Goal: Communication & Community: Share content

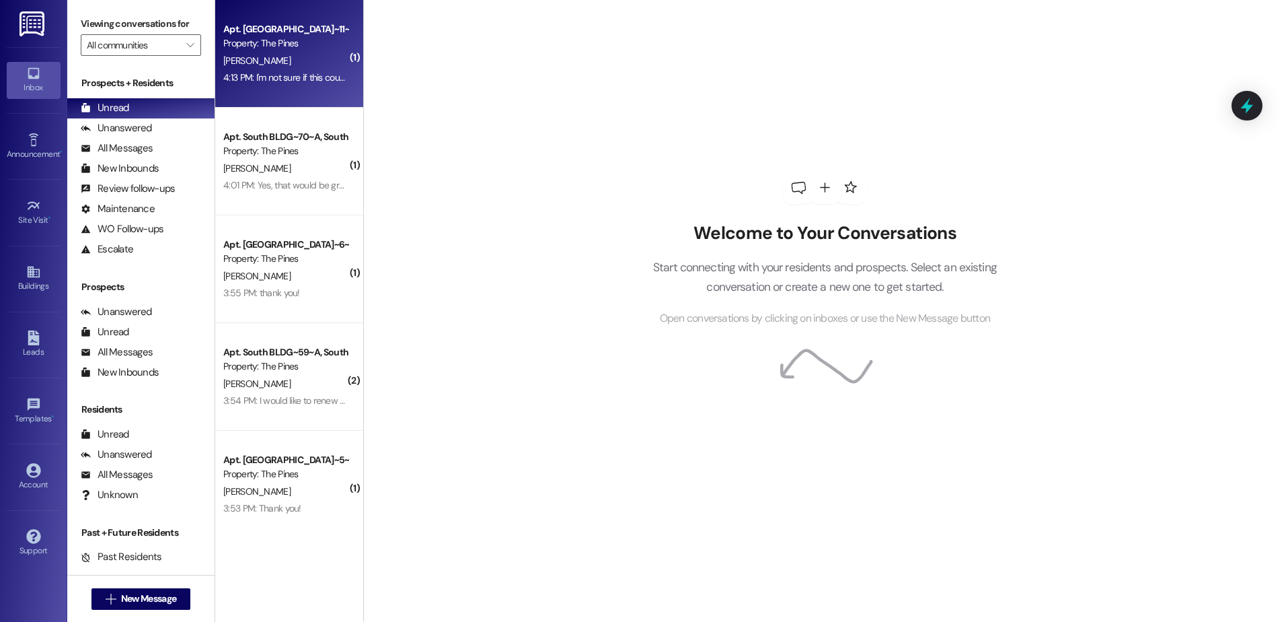
click at [293, 69] on div "4:13 PM: I'm not sure if this counts, since you're doing it for the Fall, but e…" at bounding box center [285, 77] width 127 height 17
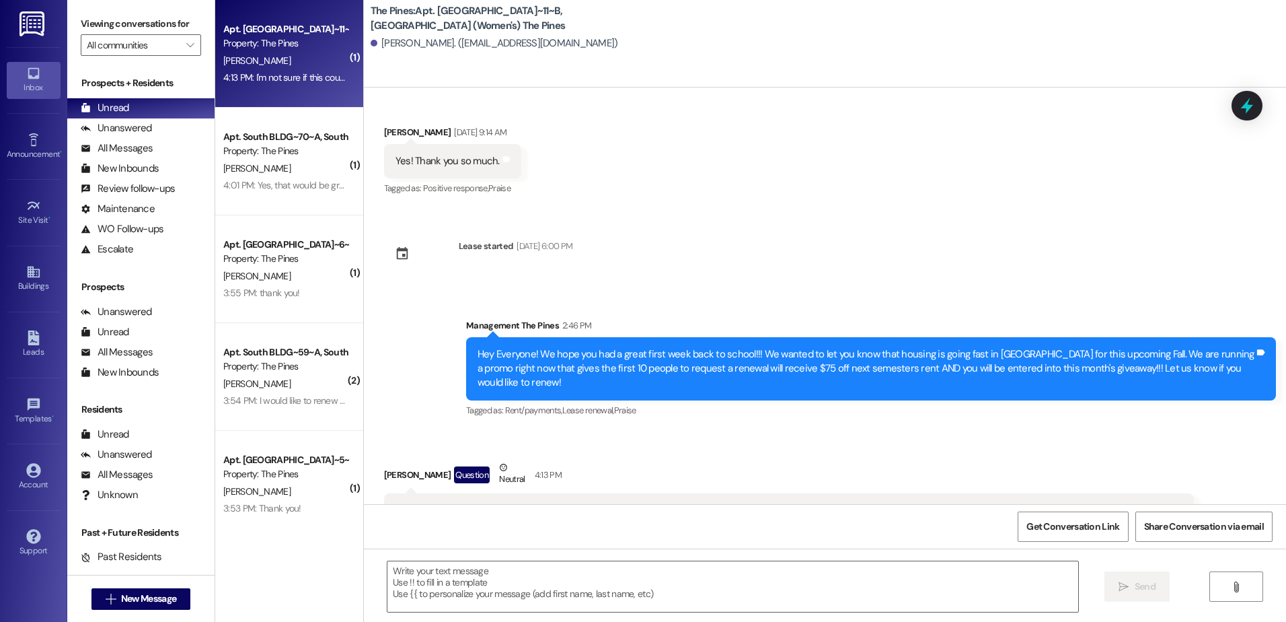
scroll to position [505, 0]
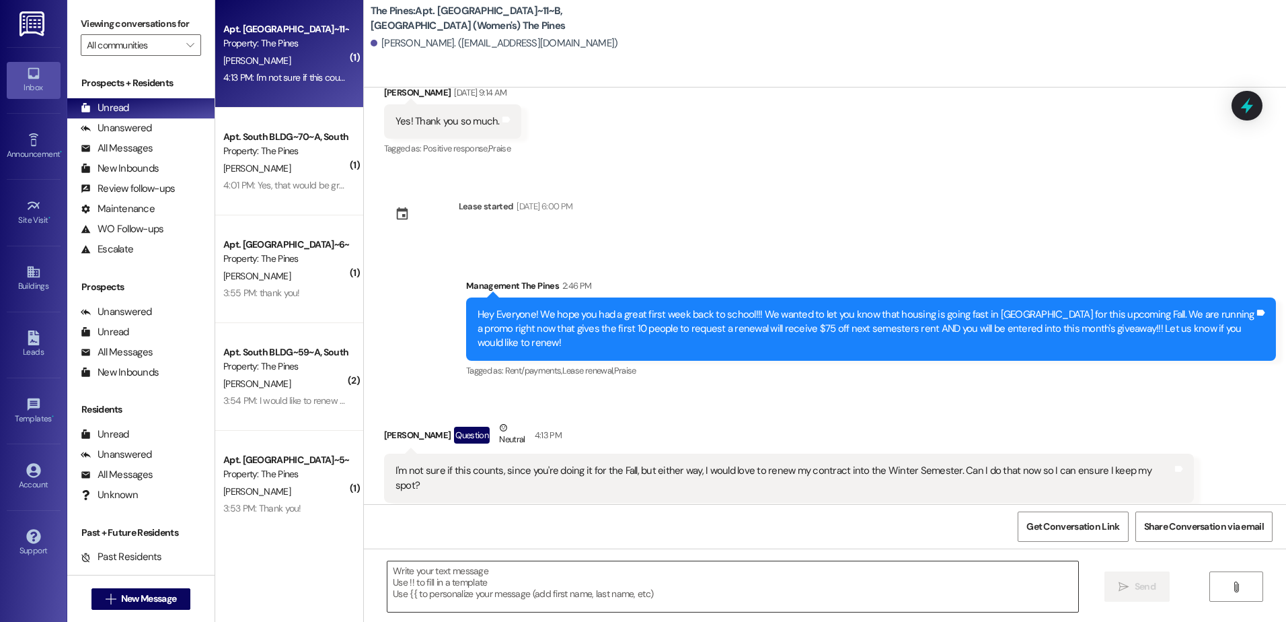
click at [563, 592] on textarea at bounding box center [732, 586] width 690 height 50
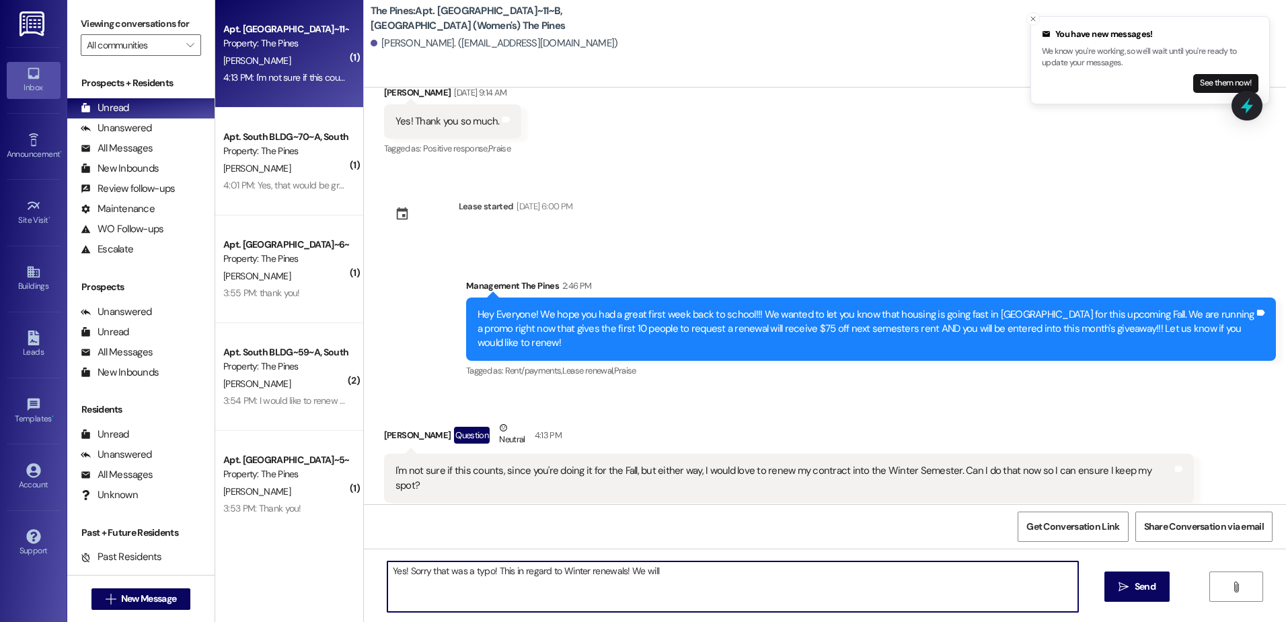
click at [654, 574] on textarea "Yes! Sorry that was a typo! This in regard to Winter renewals! We will" at bounding box center [732, 586] width 690 height 50
type textarea "Yes! Sorry that was a typo! This in regard to Winter renewals! We will send you…"
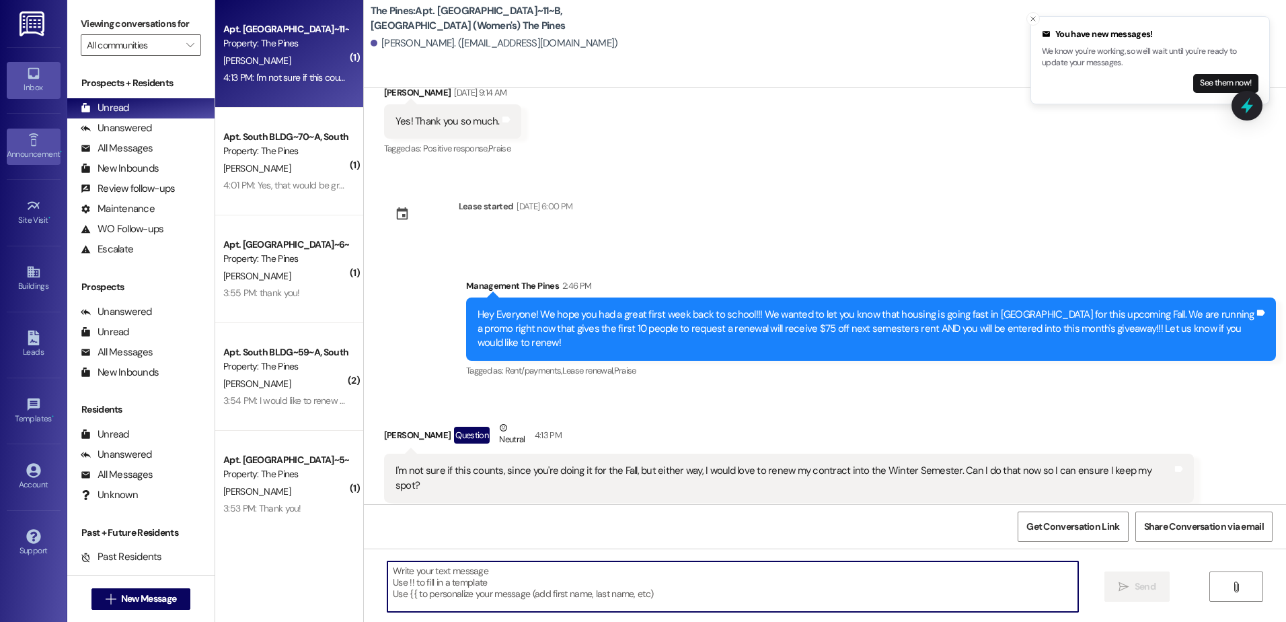
click at [25, 138] on link "Announcement •" at bounding box center [34, 146] width 54 height 36
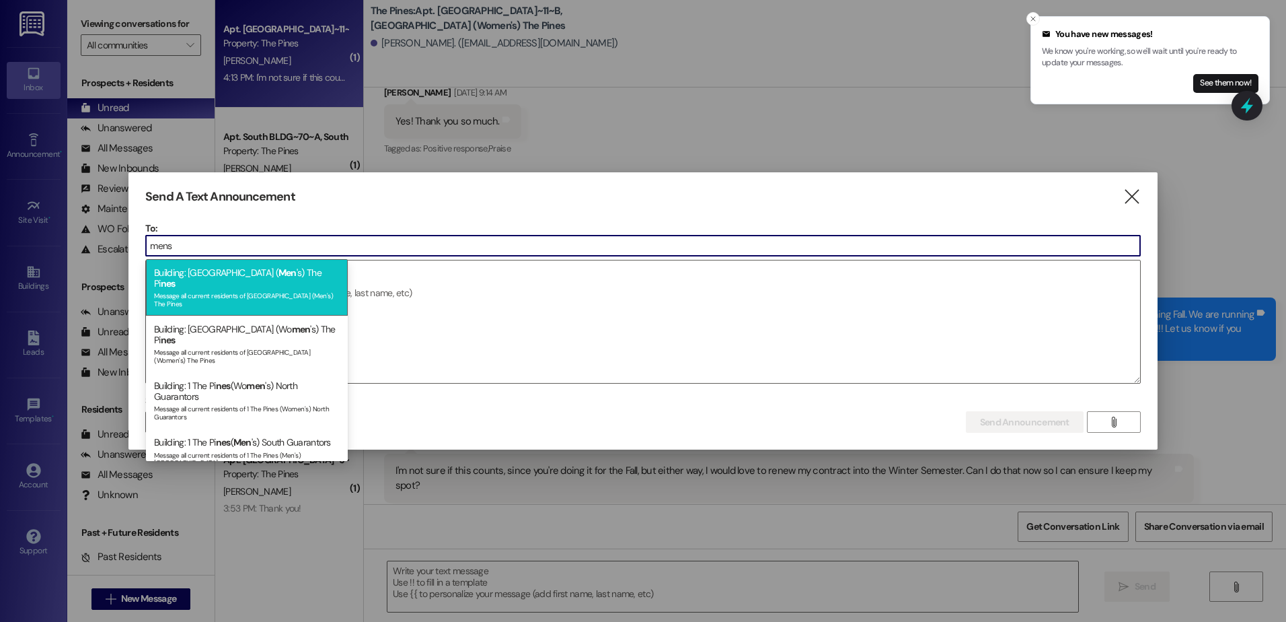
type input "mens"
click at [290, 289] on div "Message all current residents of [GEOGRAPHIC_DATA] (Men's) The Pines" at bounding box center [247, 298] width 186 height 19
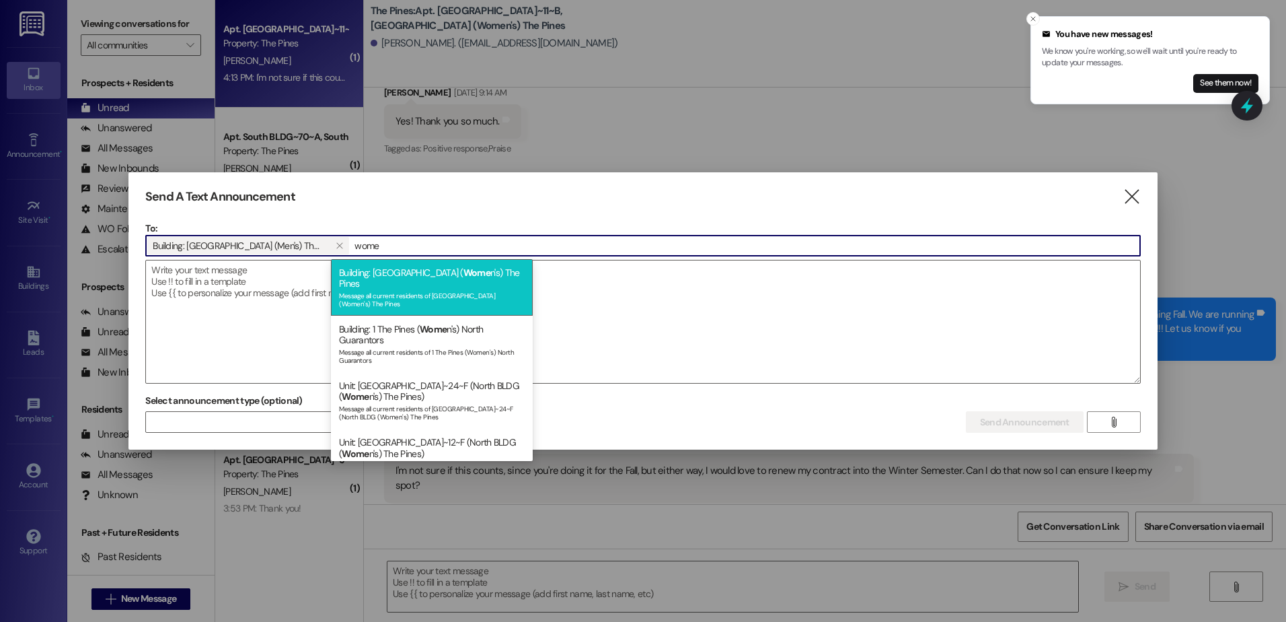
type input "wome"
click at [444, 289] on div "Message all current residents of [GEOGRAPHIC_DATA] (Women's) The Pines" at bounding box center [432, 298] width 186 height 19
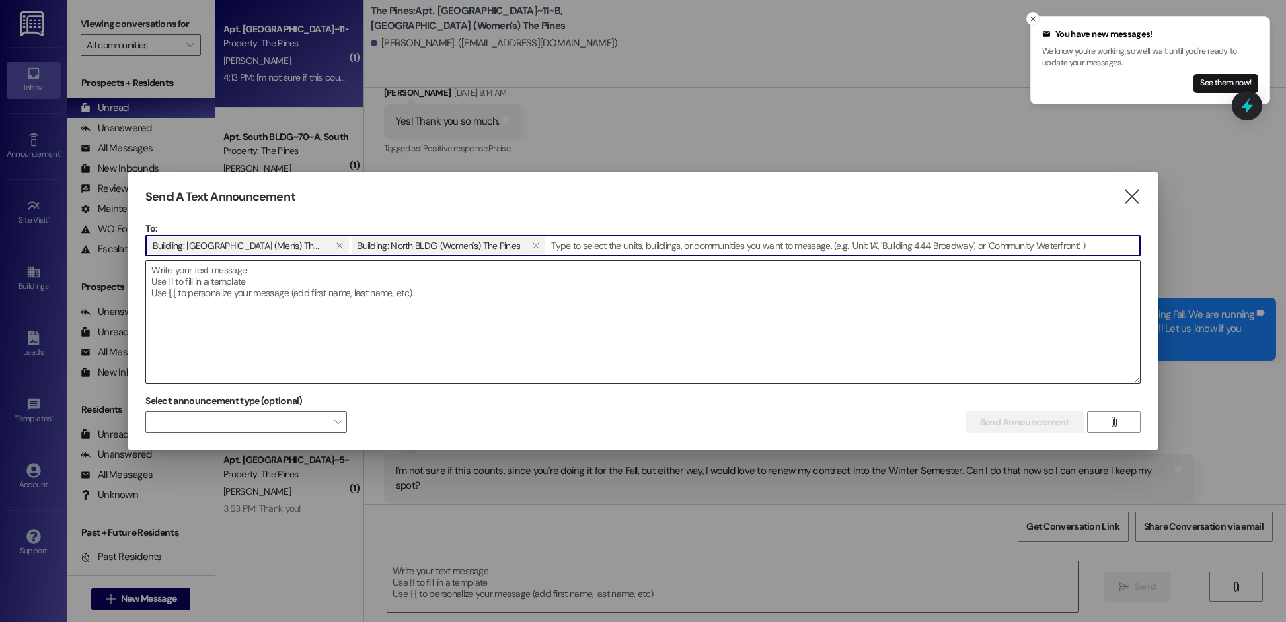
click at [328, 284] on textarea at bounding box center [643, 321] width 994 height 122
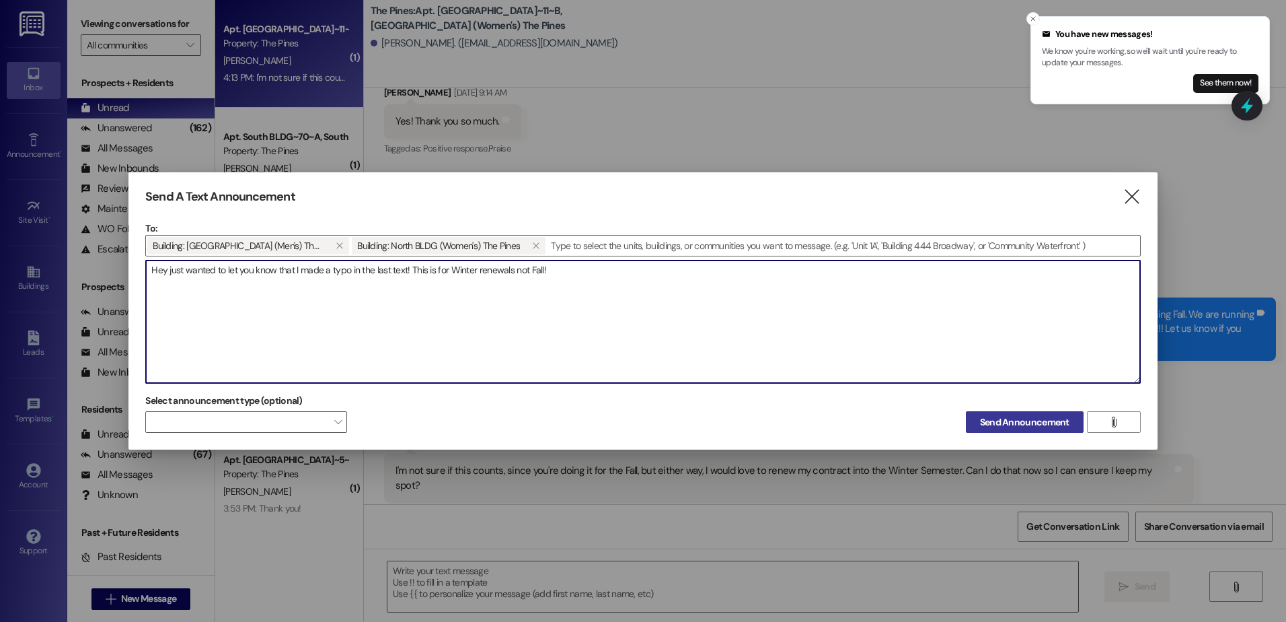
type textarea "Hey just wanted to let you know that I made a typo in the last text! This is fo…"
click at [1018, 417] on span "Send Announcement" at bounding box center [1024, 422] width 89 height 14
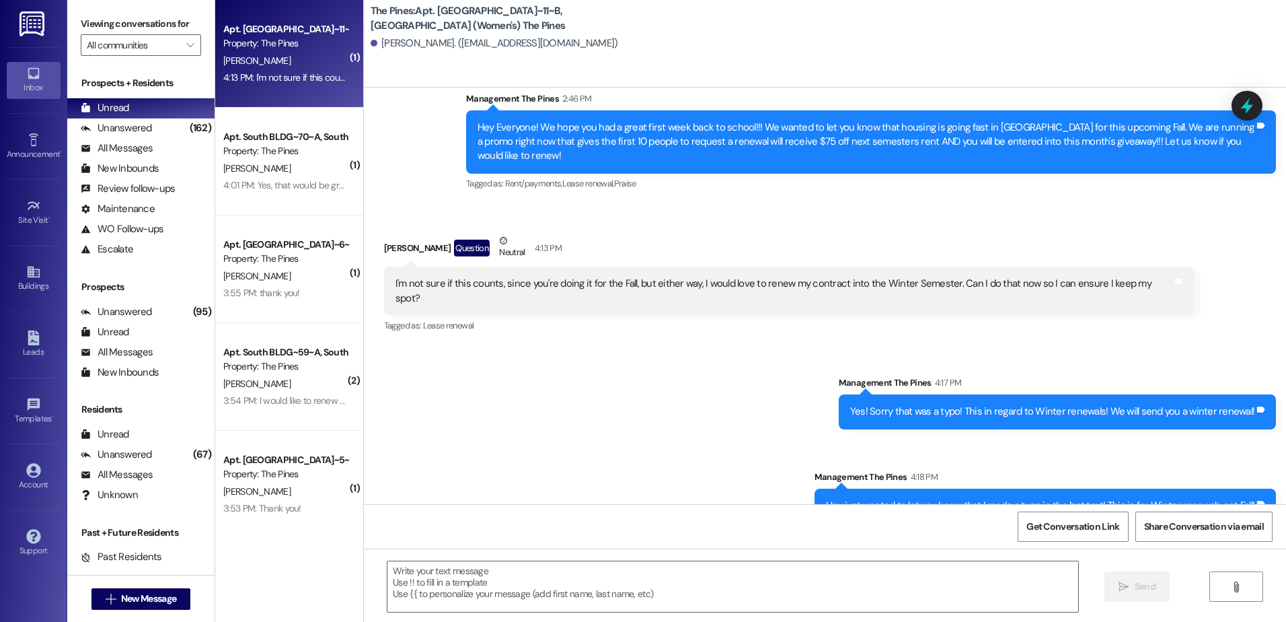
scroll to position [692, 0]
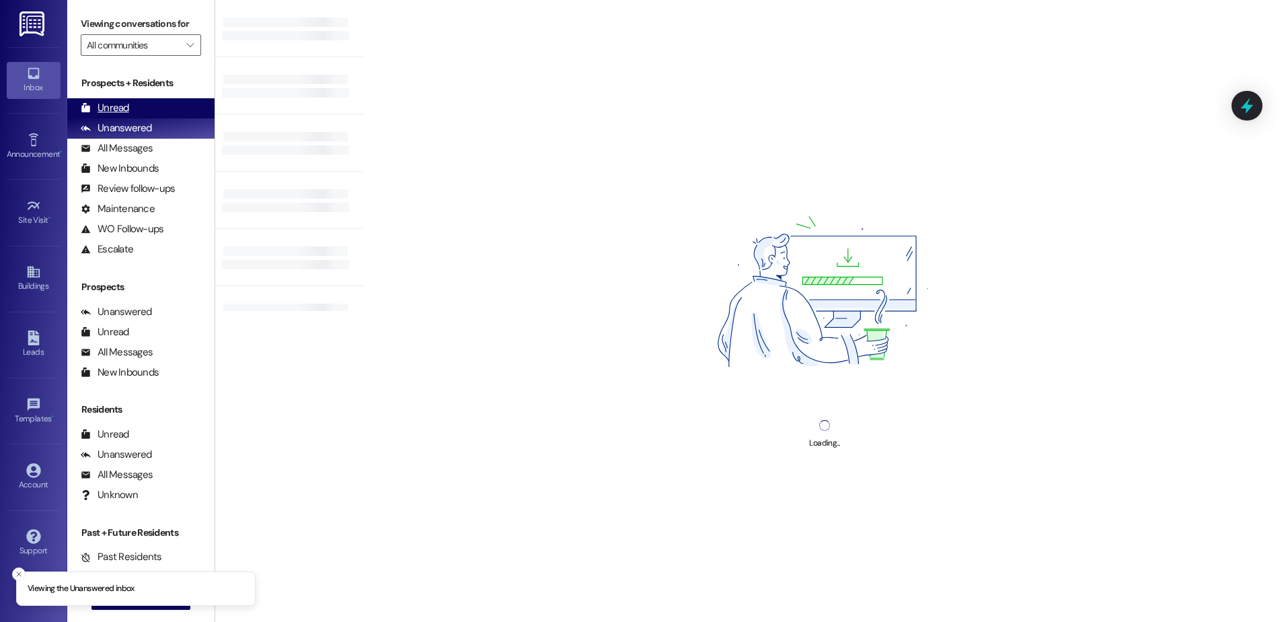
click at [163, 108] on div "Unread (0)" at bounding box center [140, 108] width 147 height 20
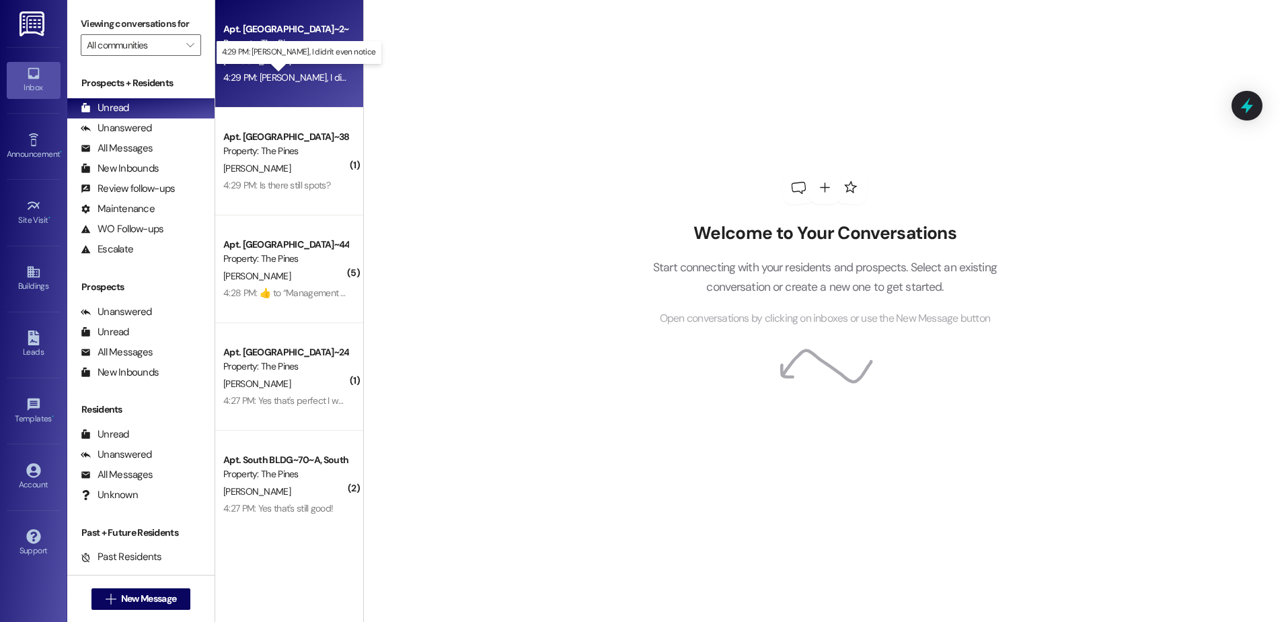
click at [282, 73] on div "4:29 PM: Haha, I didn't even notice 4:29 PM: Haha, I didn't even notice" at bounding box center [312, 77] width 179 height 12
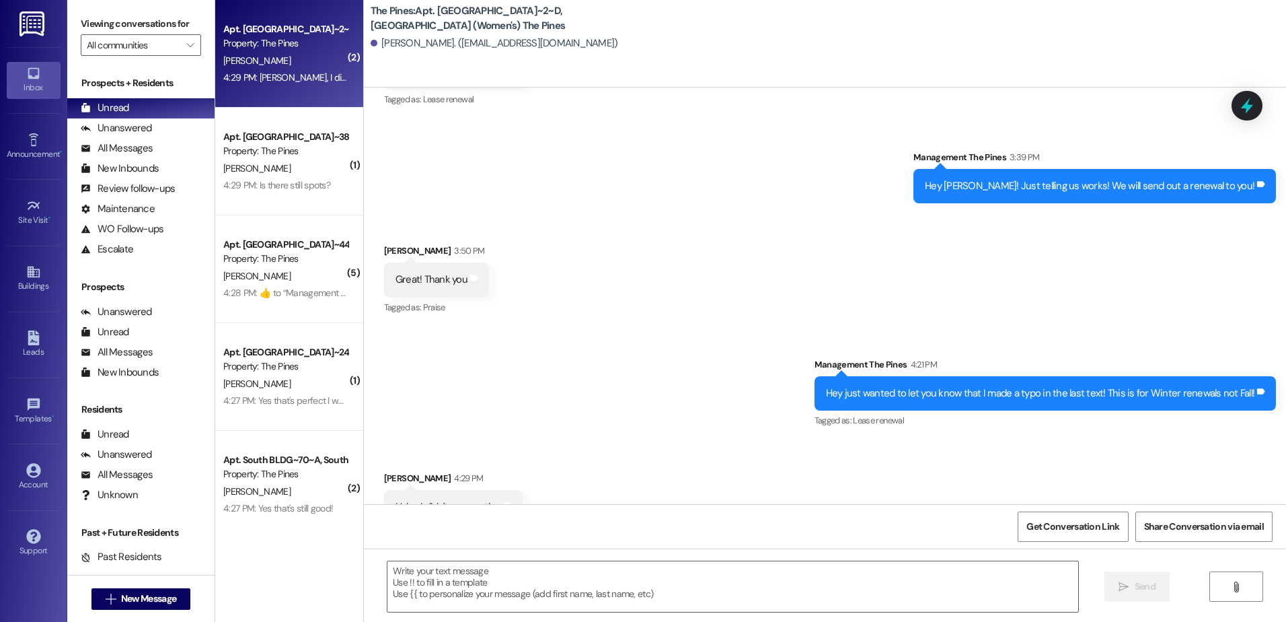
scroll to position [2238, 0]
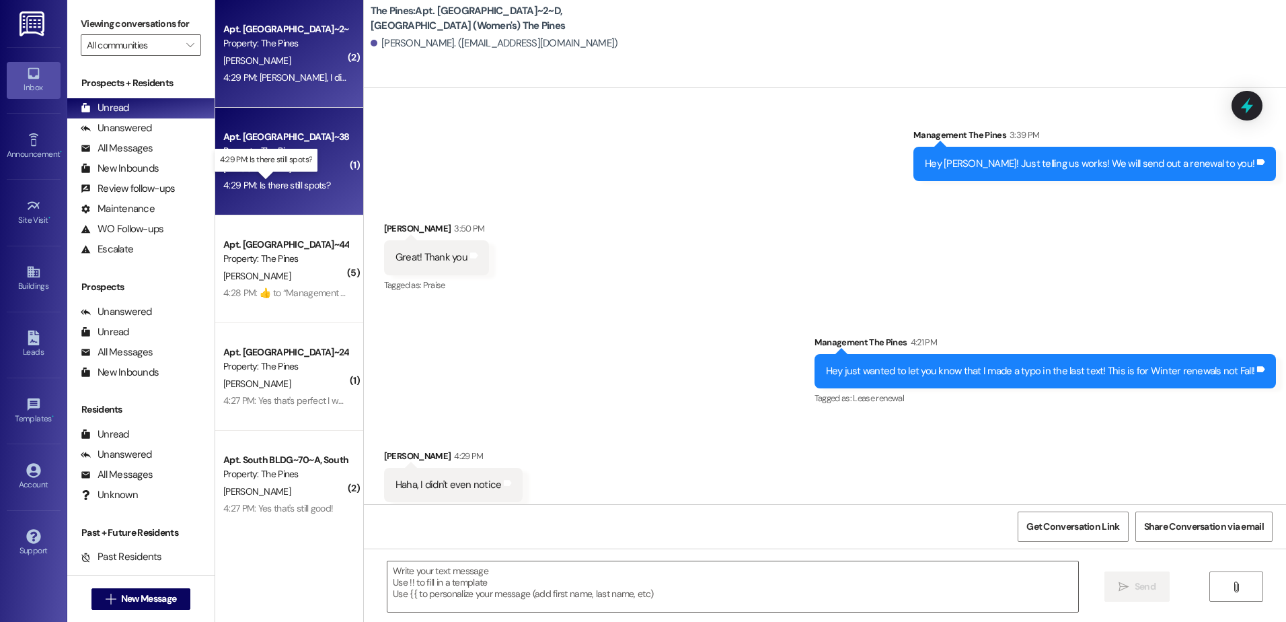
click at [289, 185] on div "4:29 PM: Is there still spots? 4:29 PM: Is there still spots?" at bounding box center [276, 185] width 107 height 12
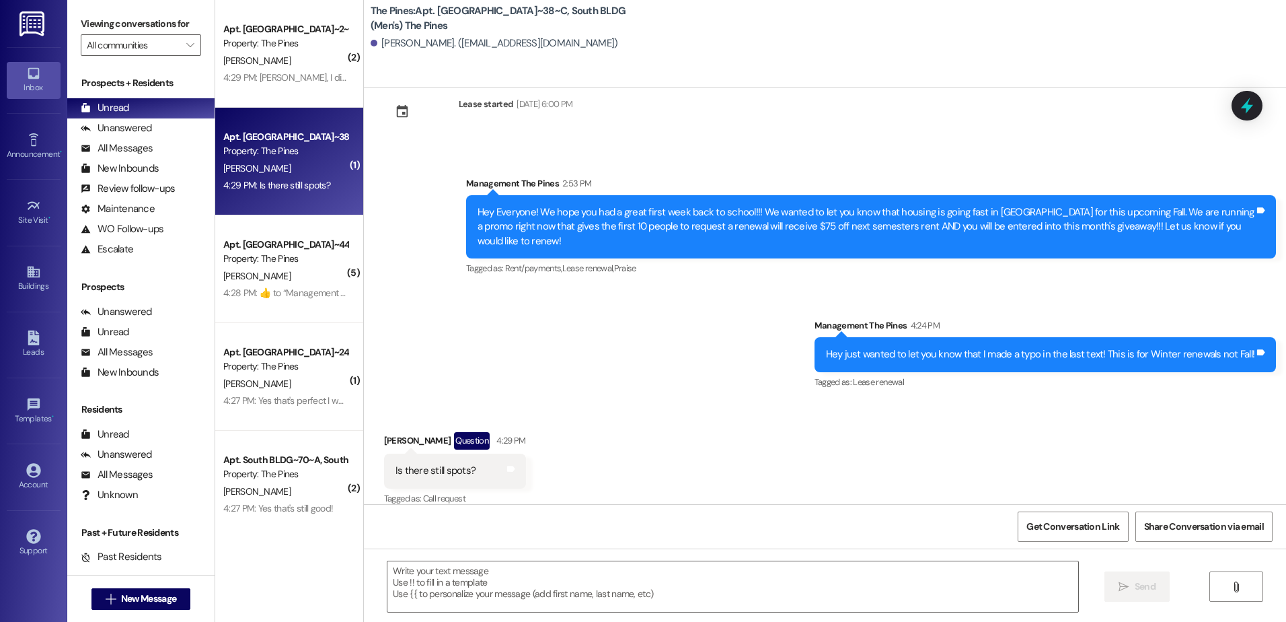
scroll to position [505, 0]
click at [529, 599] on textarea at bounding box center [732, 586] width 690 height 50
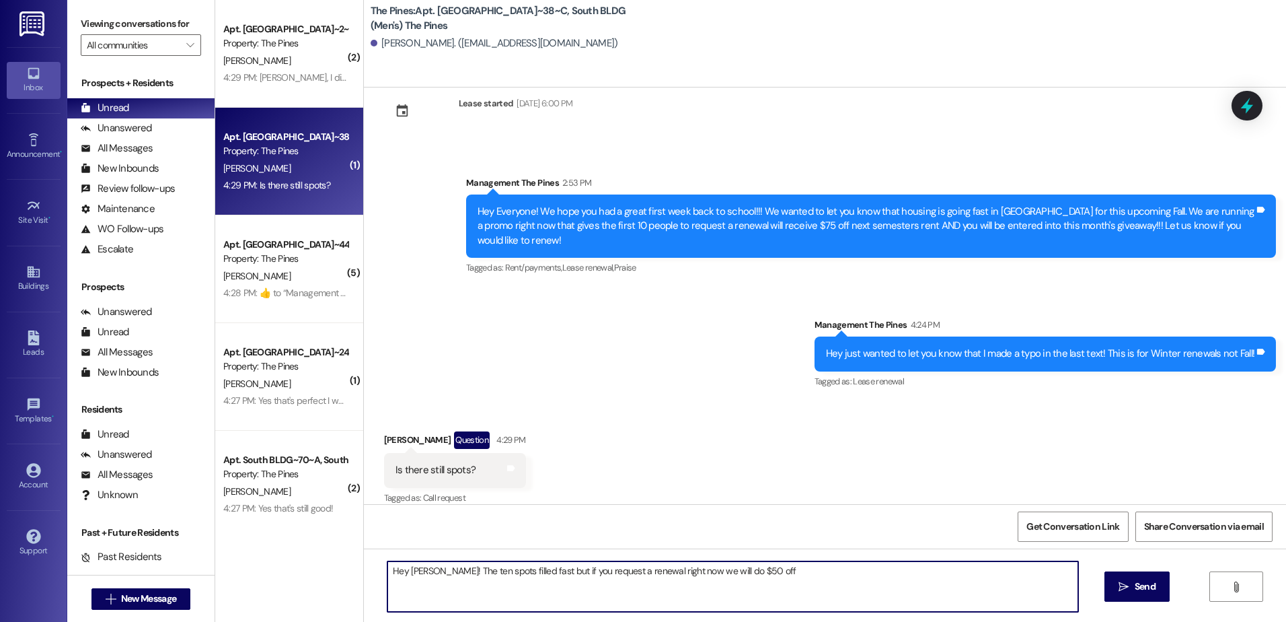
click at [758, 570] on textarea "Hey Paul! The ten spots filled fast but if you request a renewal right now we w…" at bounding box center [732, 586] width 690 height 50
type textarea "Hey Paul! The ten spots filled fast but if you request a renewal right now we w…"
click at [1137, 585] on span "Send" at bounding box center [1145, 586] width 21 height 14
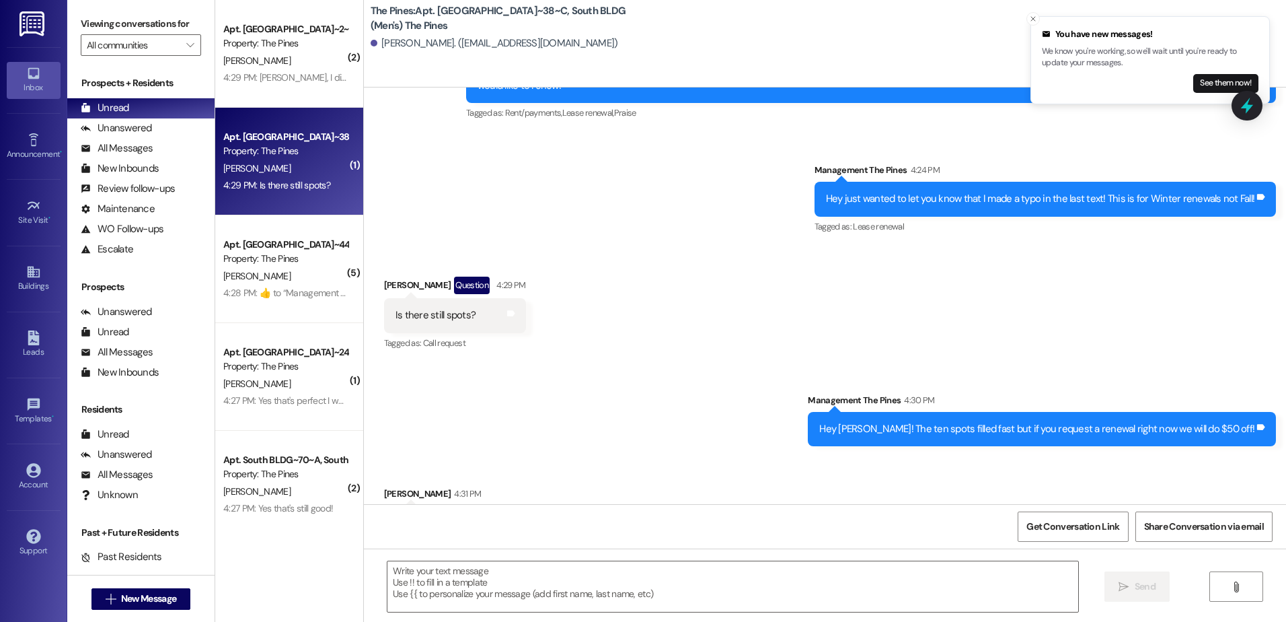
scroll to position [691, 0]
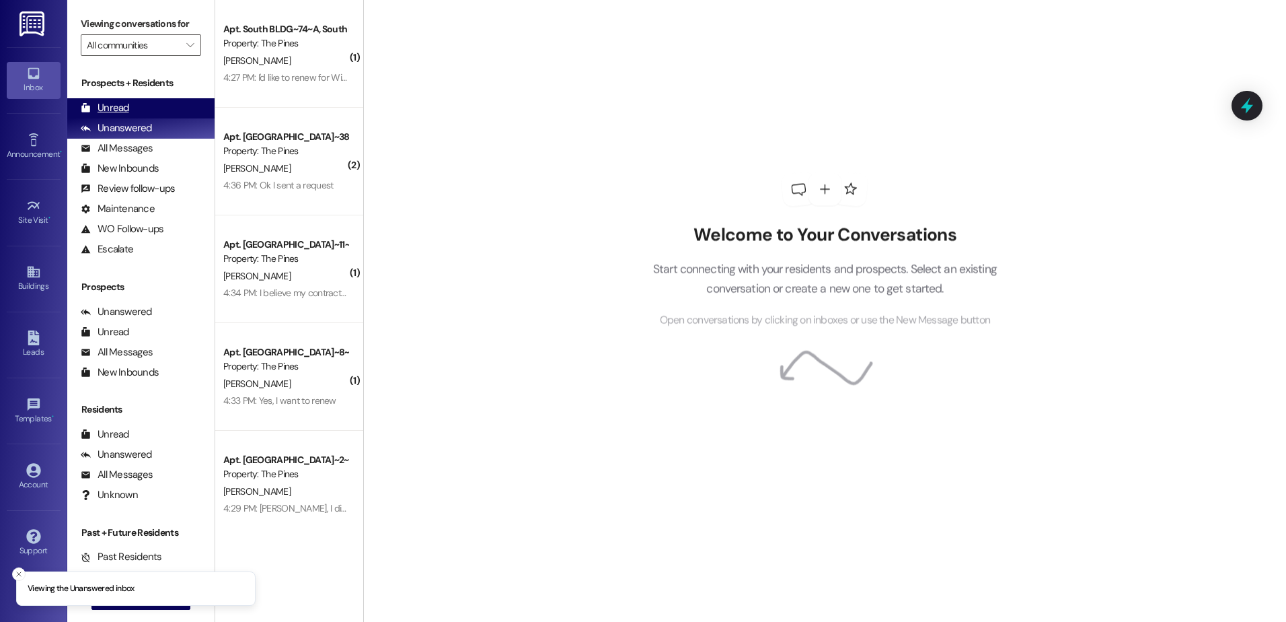
click at [106, 107] on div "Unread" at bounding box center [105, 108] width 48 height 14
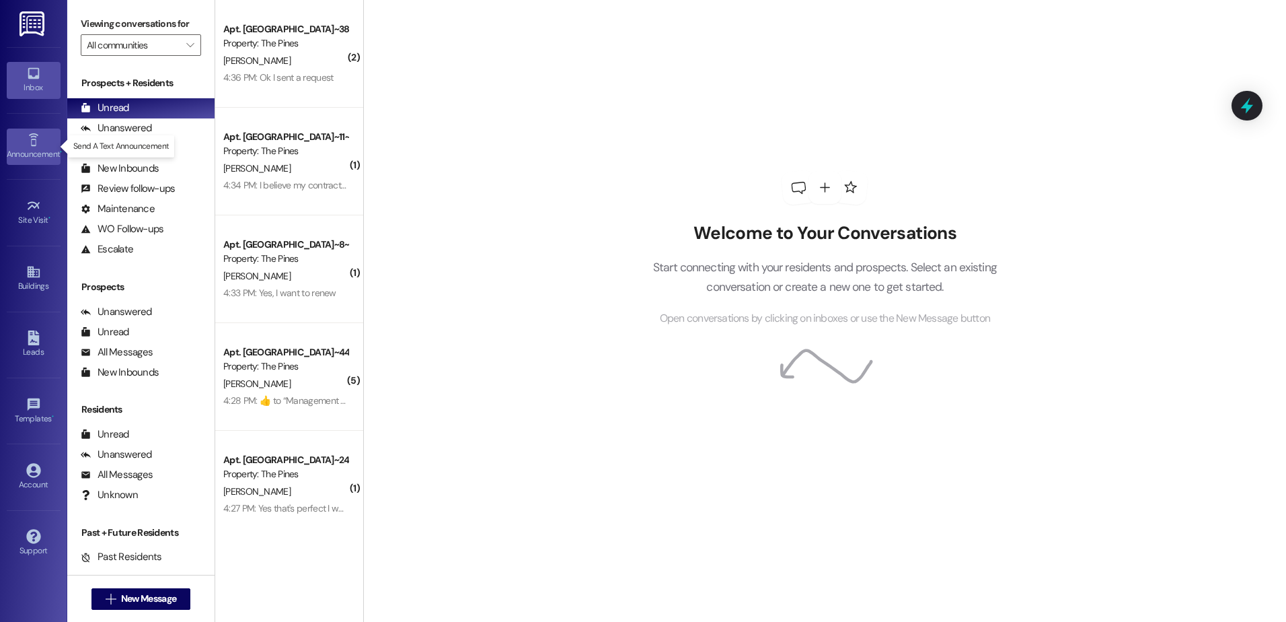
click at [36, 159] on div "Announcement •" at bounding box center [33, 153] width 67 height 13
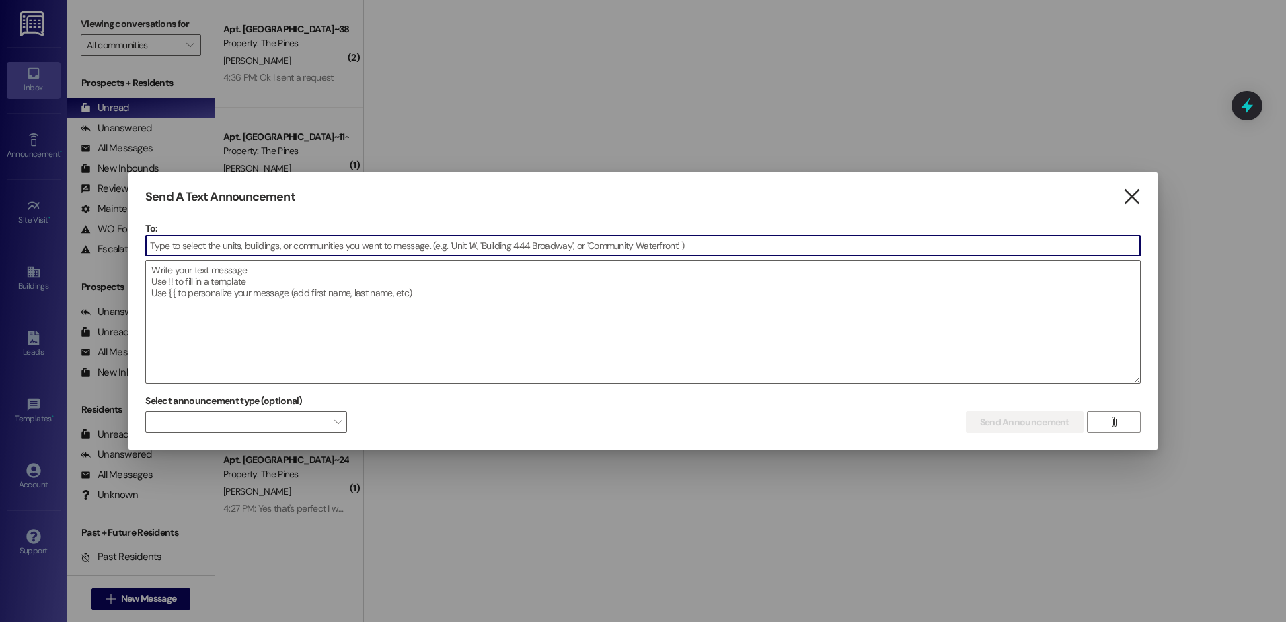
click at [1140, 204] on icon "" at bounding box center [1132, 197] width 18 height 14
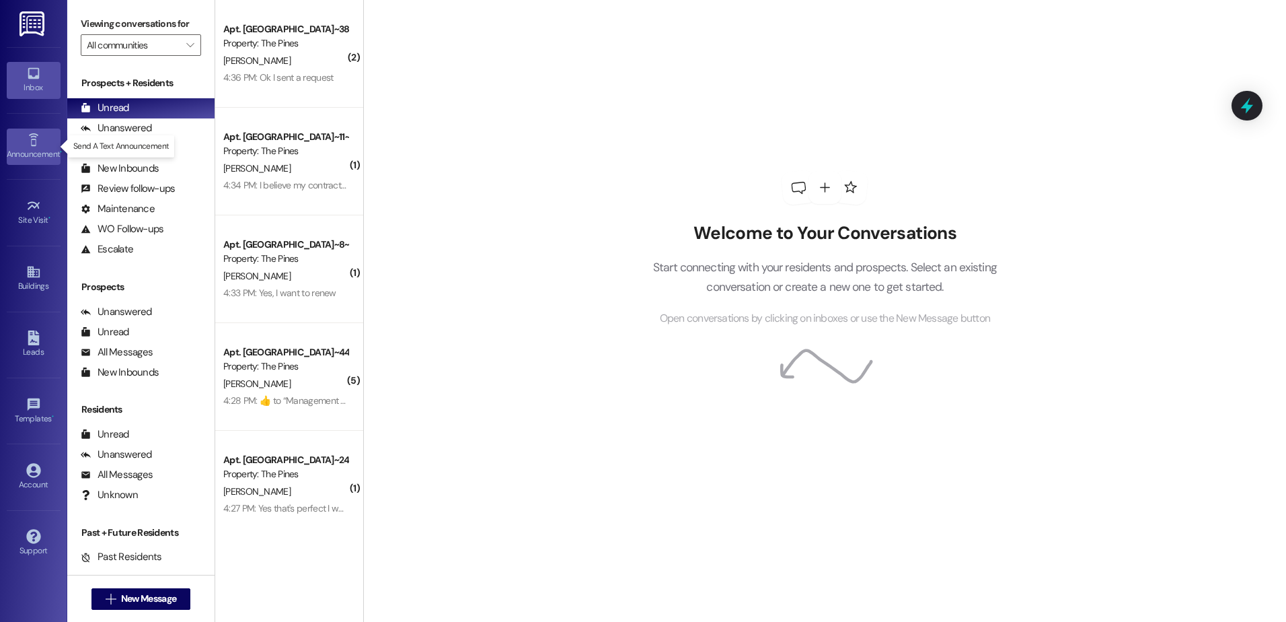
click at [52, 161] on div "Announcement •" at bounding box center [33, 153] width 67 height 13
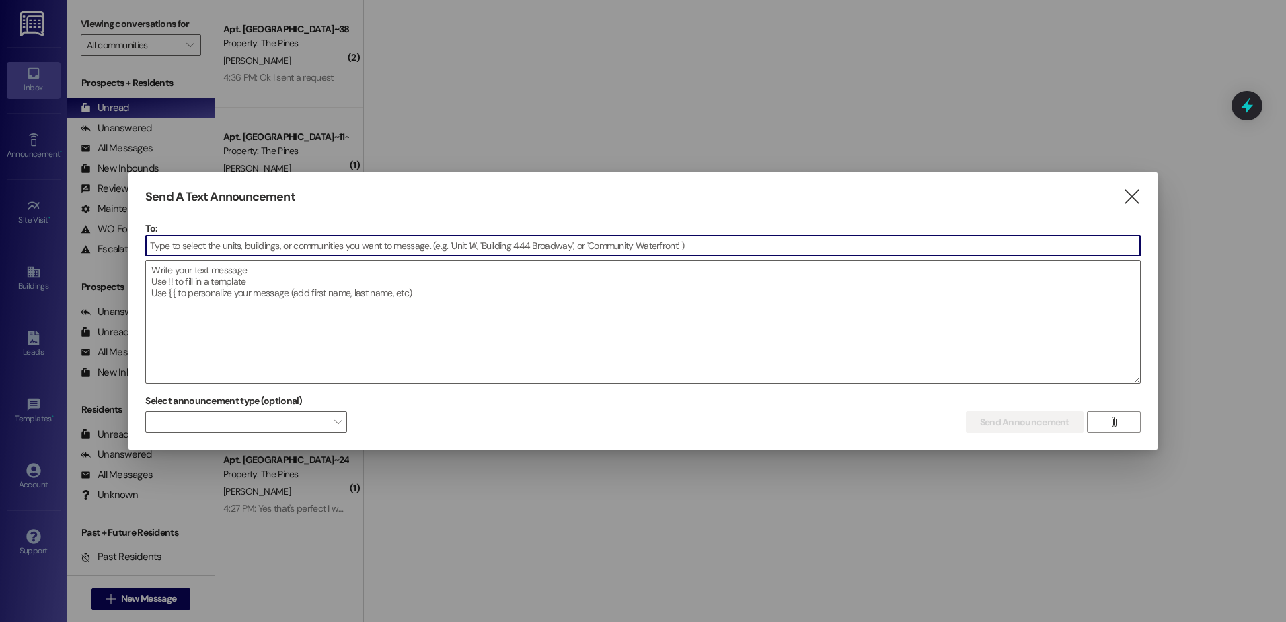
click at [277, 246] on input at bounding box center [643, 245] width 994 height 20
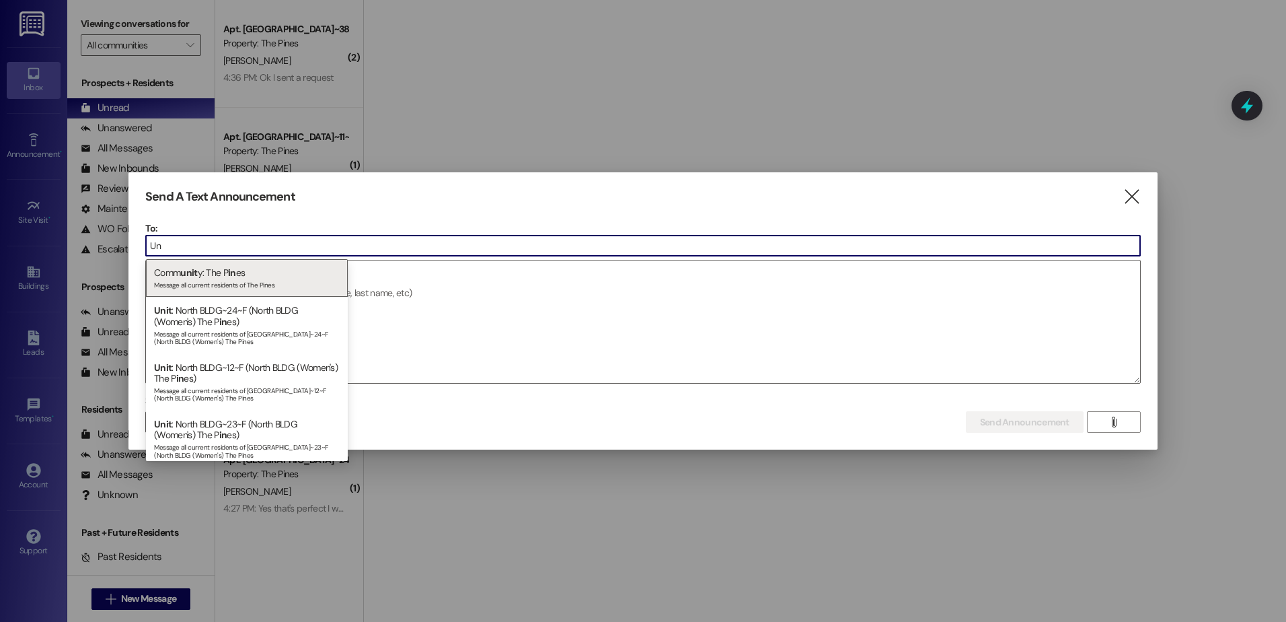
type input "U"
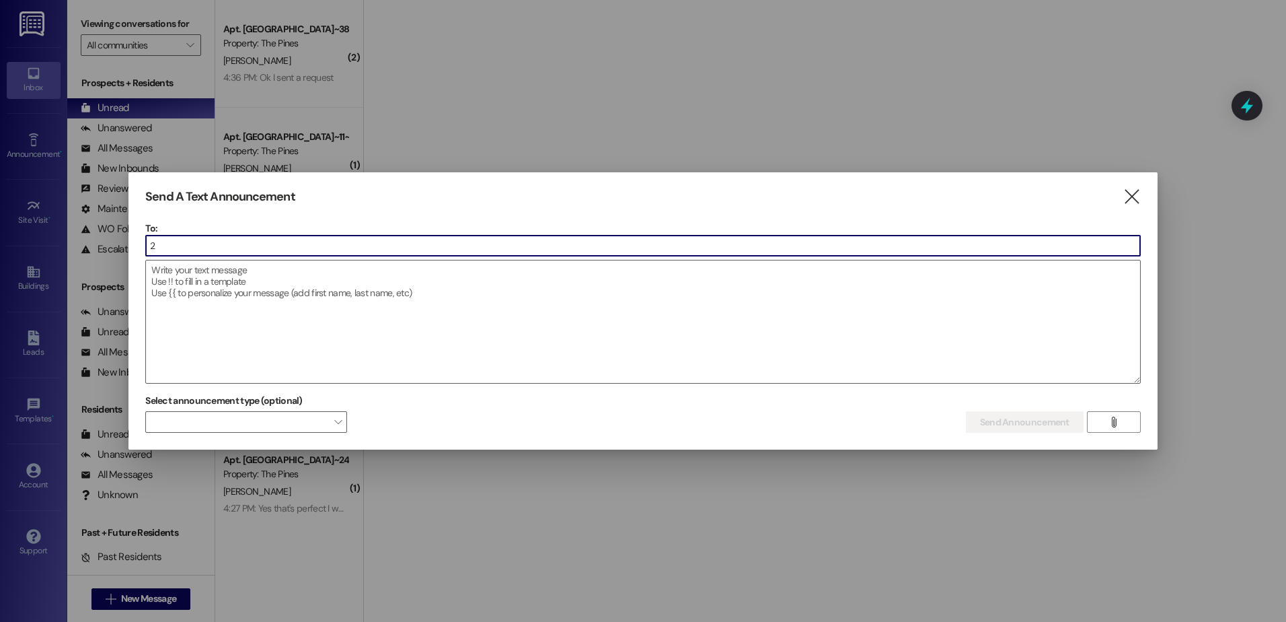
type input "26"
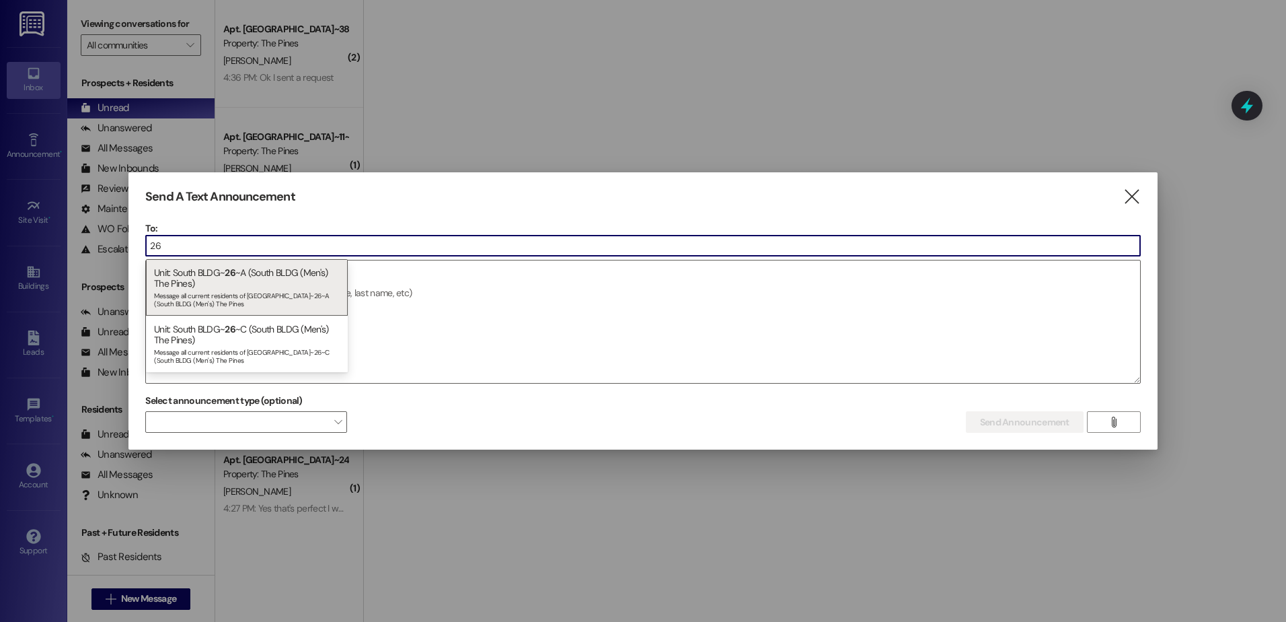
drag, startPoint x: 225, startPoint y: 237, endPoint x: 137, endPoint y: 246, distance: 88.5
click at [137, 246] on div "Send A Text Announcement  To: 26  Drop image file here Select announcement ty…" at bounding box center [642, 311] width 1029 height 278
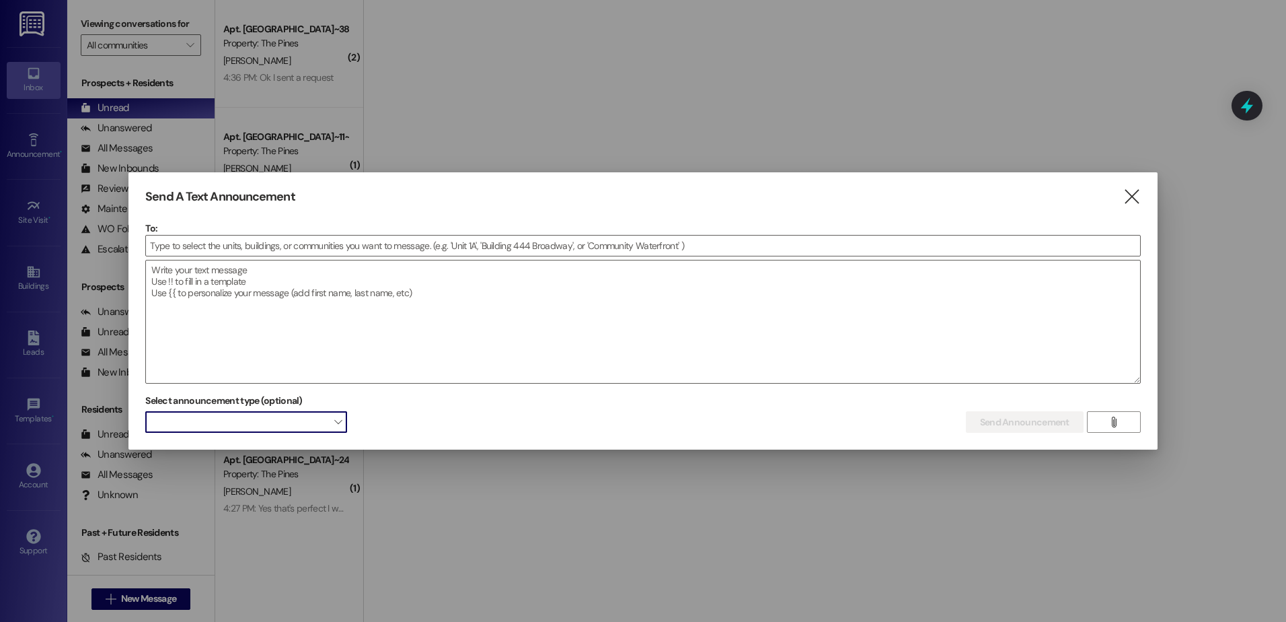
click at [287, 431] on span at bounding box center [246, 422] width 202 height 22
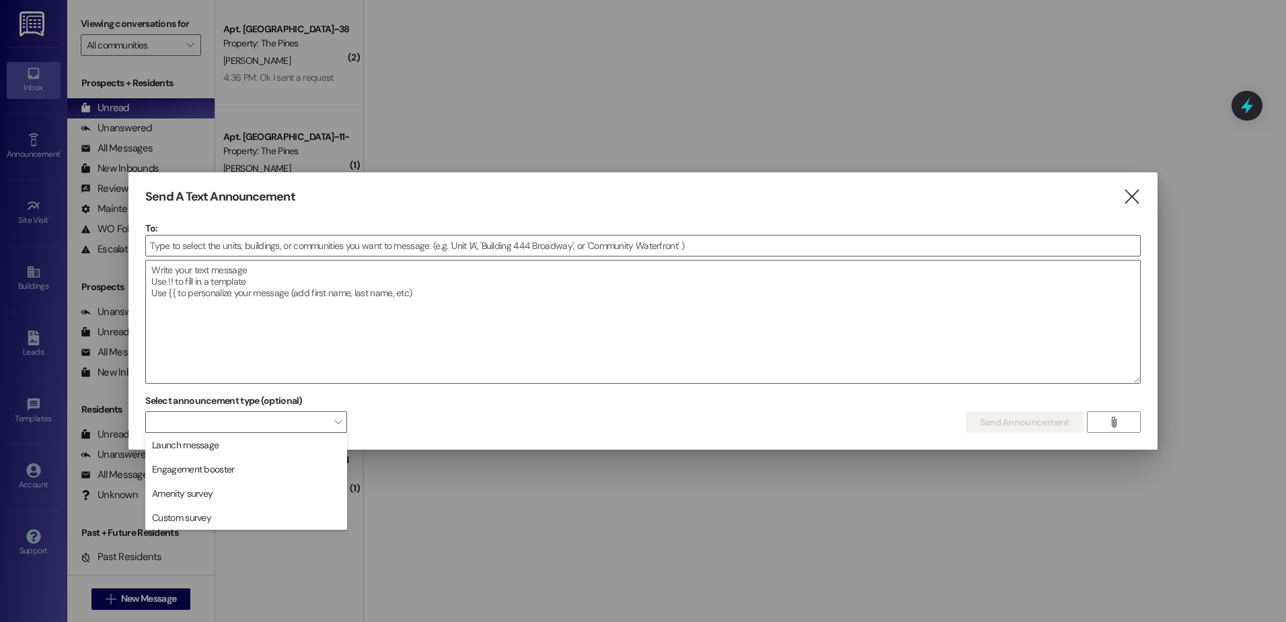
click at [348, 188] on div "Send A Text Announcement  To:  Drop image file here Select announcement type …" at bounding box center [642, 311] width 1029 height 278
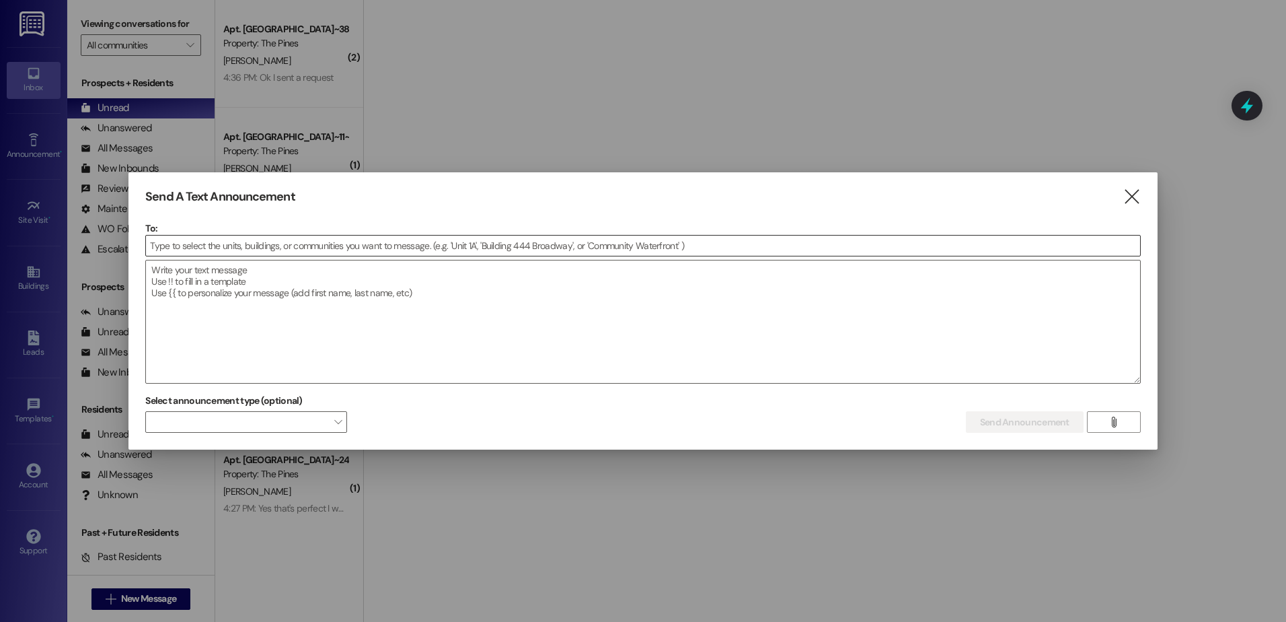
click at [236, 248] on input at bounding box center [643, 245] width 994 height 20
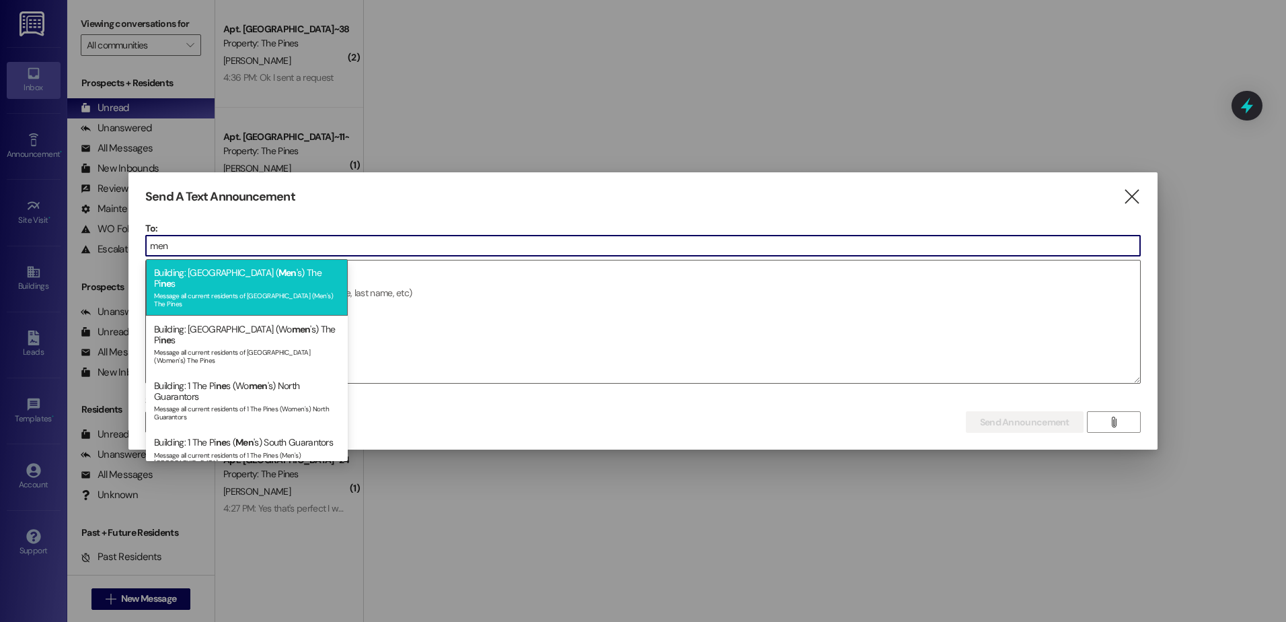
type input "men"
click at [241, 289] on div "Message all current residents of [GEOGRAPHIC_DATA] (Men's) The Pines" at bounding box center [247, 298] width 186 height 19
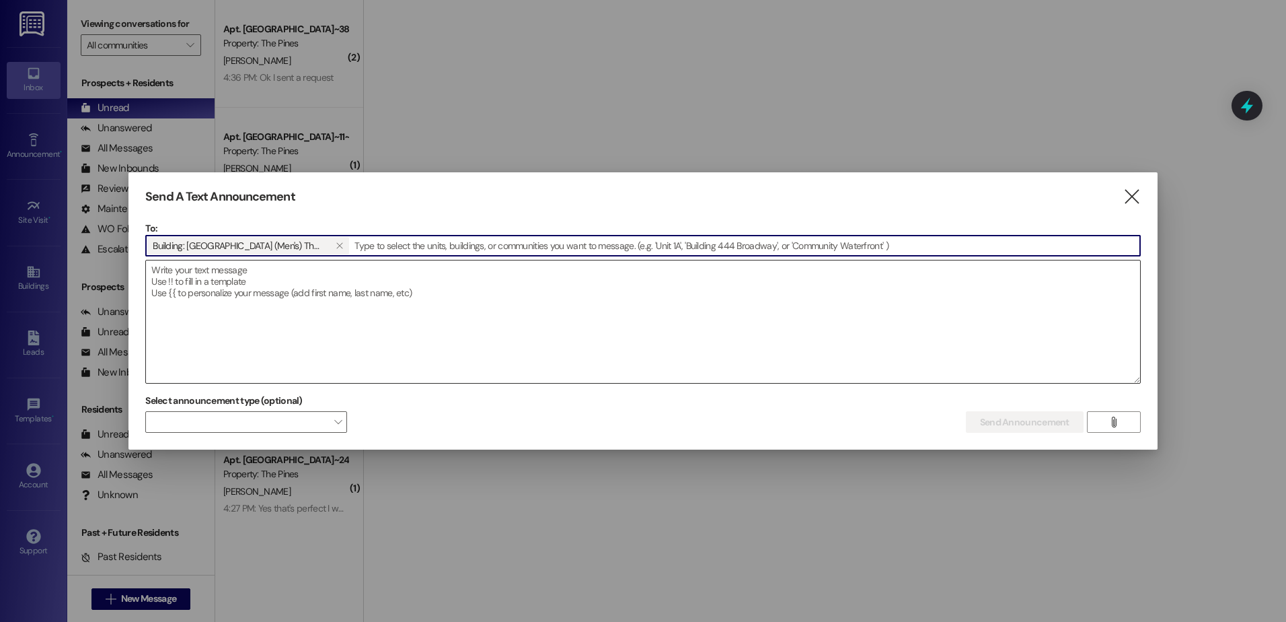
click at [248, 287] on textarea at bounding box center [643, 321] width 994 height 122
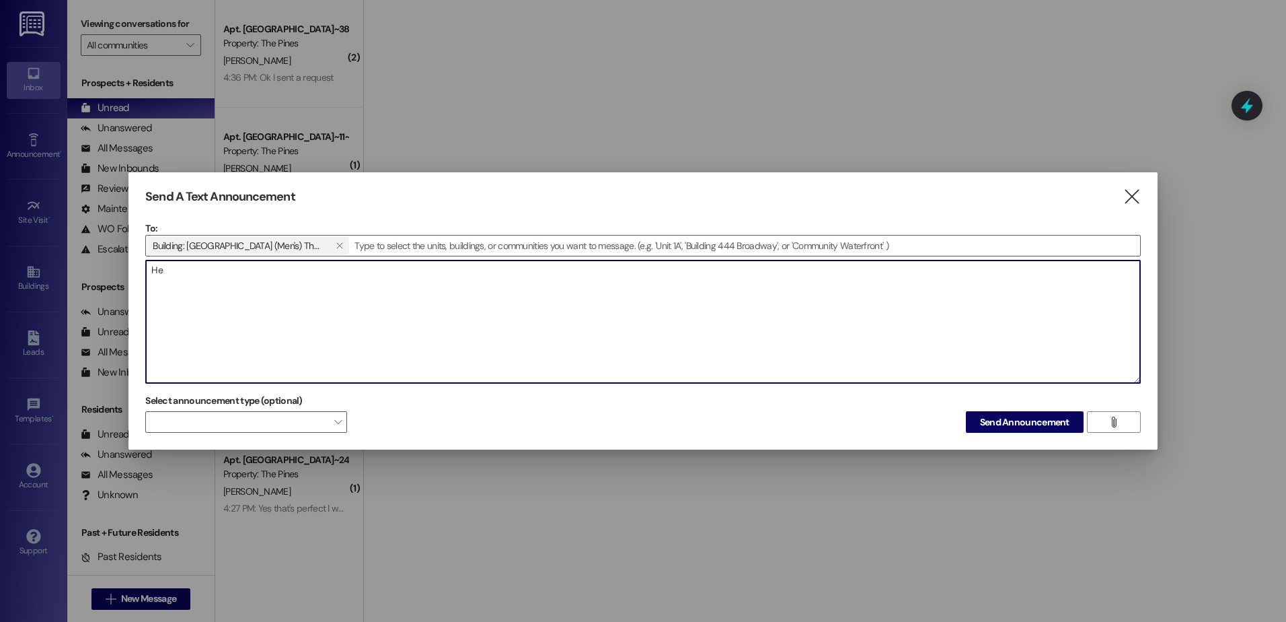
type textarea "H"
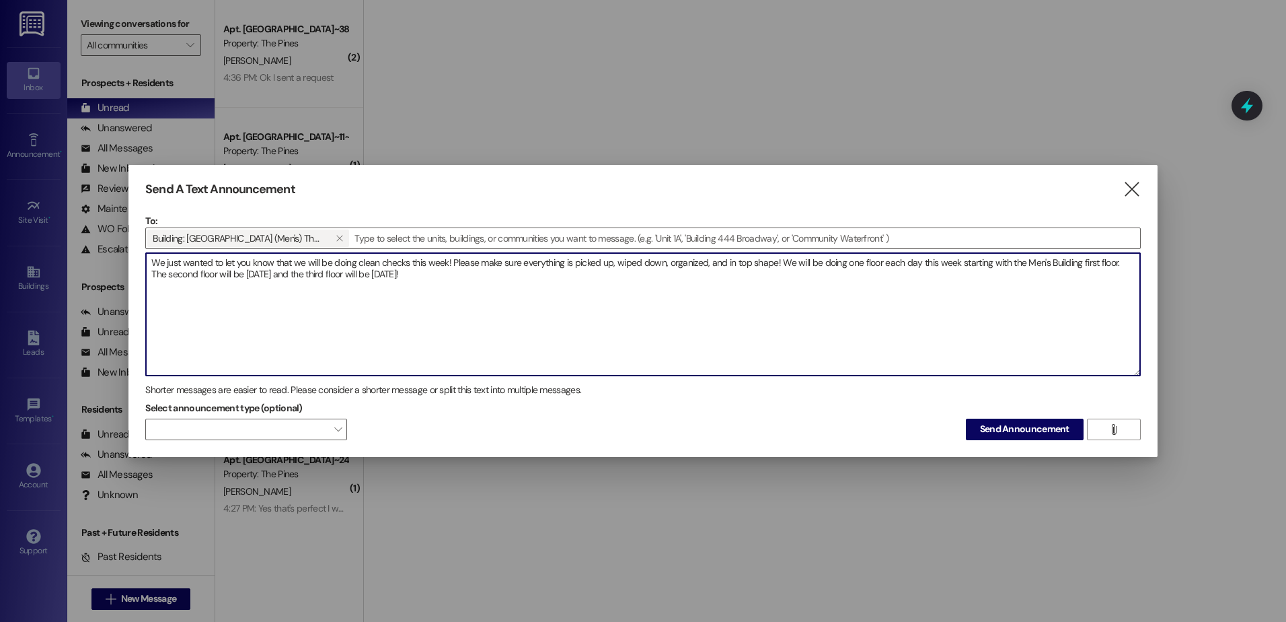
click at [433, 275] on textarea "We just wanted to let you know that we will be doing clean checks this week! Pl…" at bounding box center [643, 314] width 994 height 122
click at [265, 266] on textarea "We just wanted to let you know that we will be doing clean checks this week! Pl…" at bounding box center [643, 314] width 994 height 122
click at [583, 276] on textarea "We just wanted to let you know that we will be doing clean checks this week! Pl…" at bounding box center [643, 314] width 994 height 122
type textarea "We just wanted to let you know that we will be doing clean checks this week! Pl…"
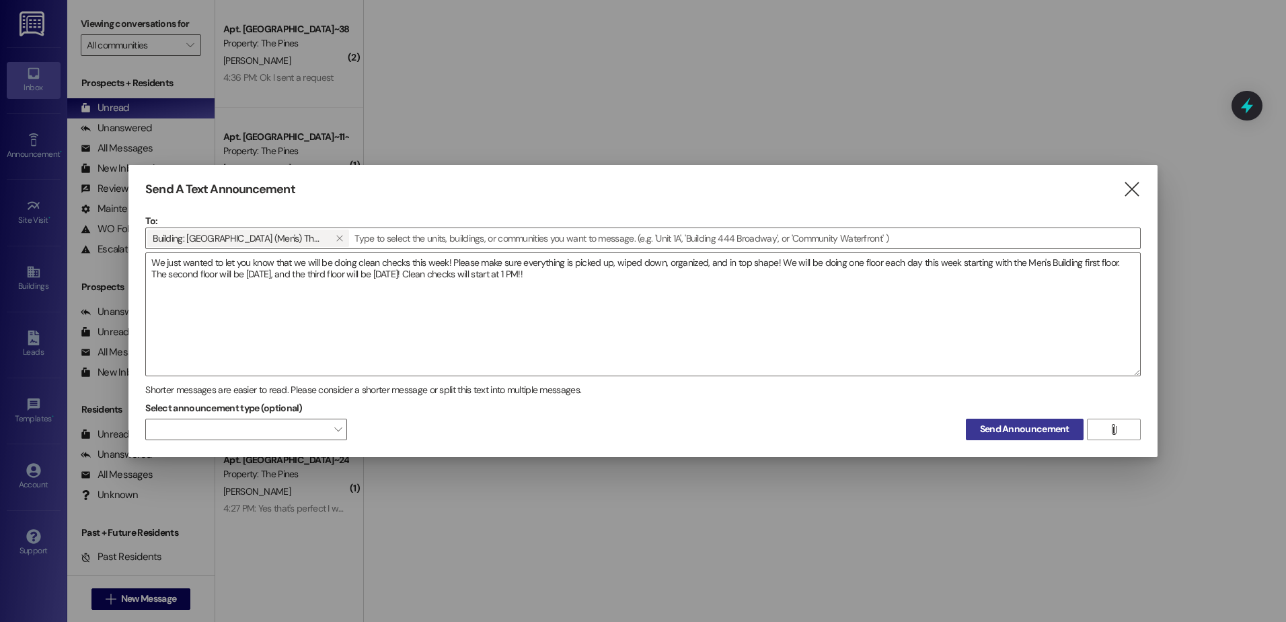
click at [989, 421] on button "Send Announcement" at bounding box center [1025, 429] width 118 height 22
